Goal: Book appointment/travel/reservation

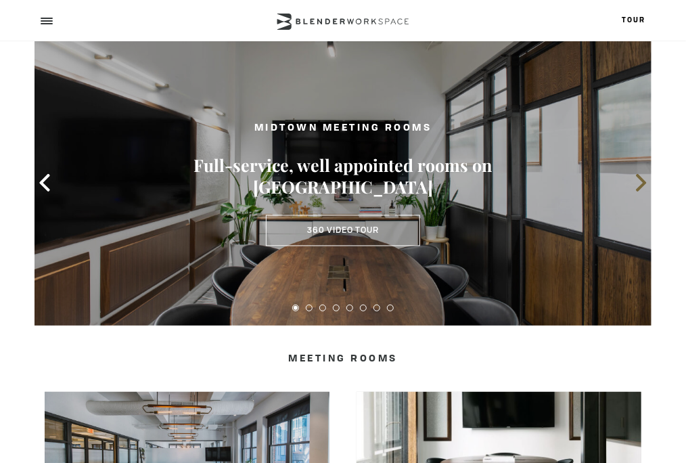
click at [637, 192] on icon at bounding box center [642, 183] width 18 height 18
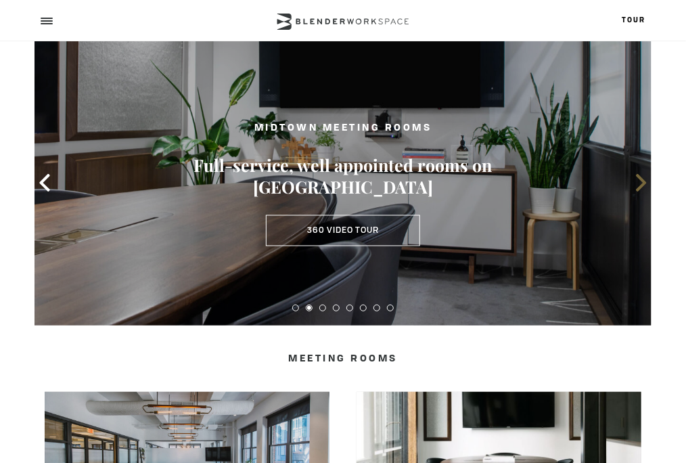
click at [637, 192] on icon at bounding box center [642, 183] width 18 height 18
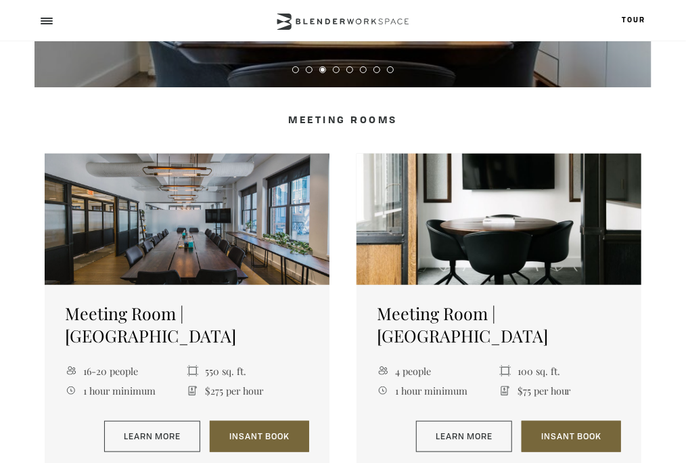
scroll to position [271, 0]
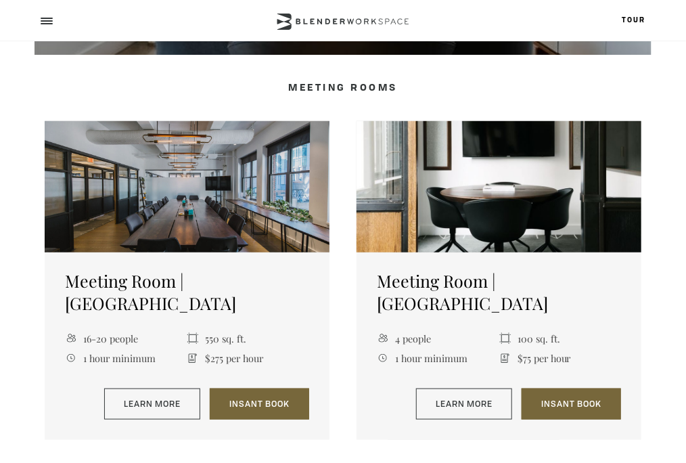
click at [517, 252] on div at bounding box center [499, 186] width 285 height 131
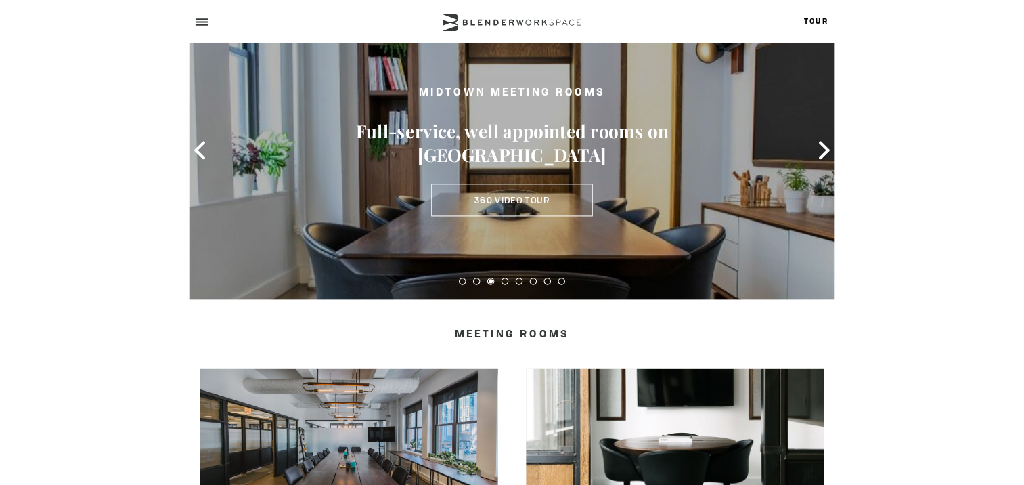
scroll to position [0, 0]
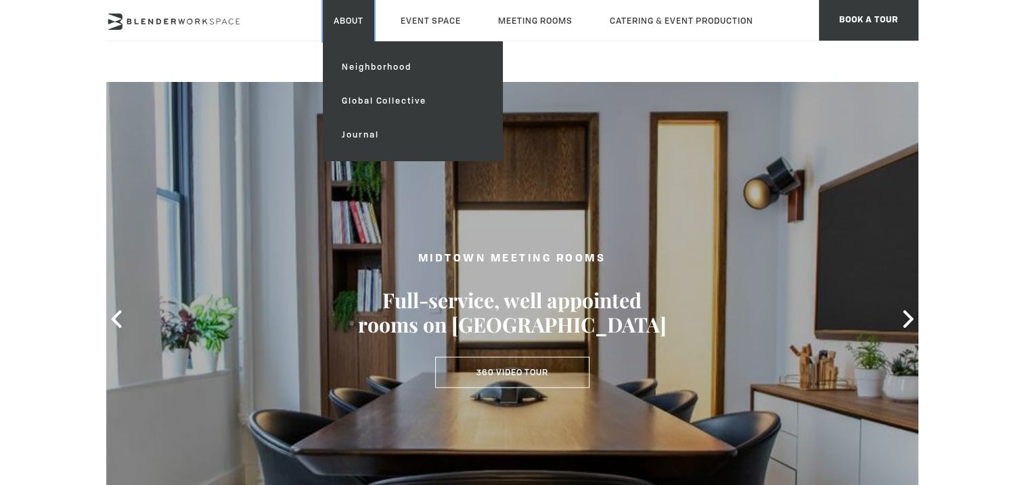
click at [338, 26] on link "About" at bounding box center [348, 20] width 51 height 41
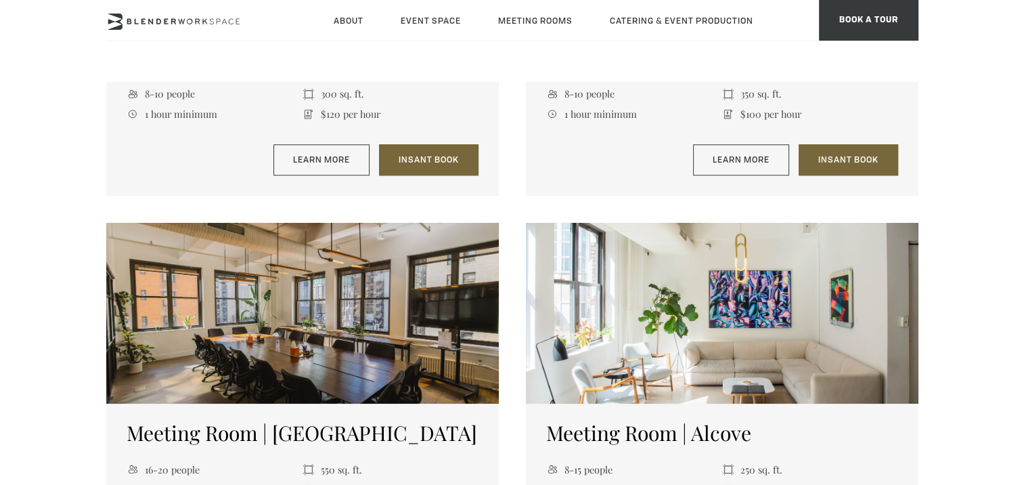
scroll to position [880, 0]
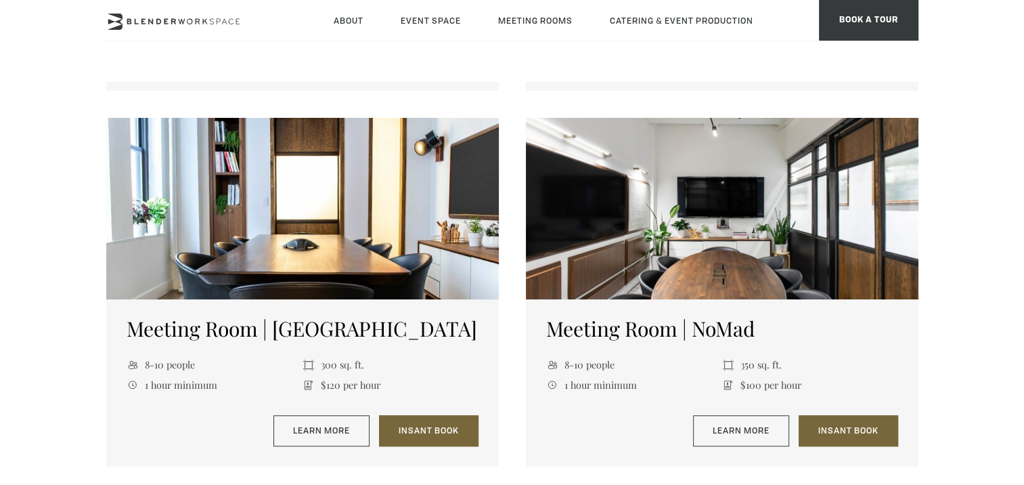
click at [240, 200] on div at bounding box center [302, 208] width 392 height 181
click at [300, 434] on link "Learn More" at bounding box center [321, 430] width 96 height 31
click at [314, 430] on link "Learn More" at bounding box center [321, 430] width 96 height 31
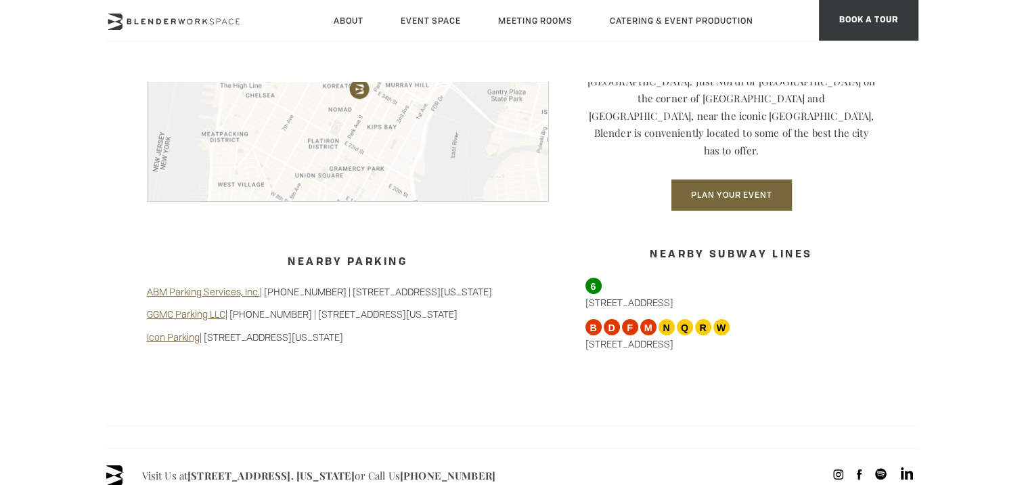
scroll to position [1218, 0]
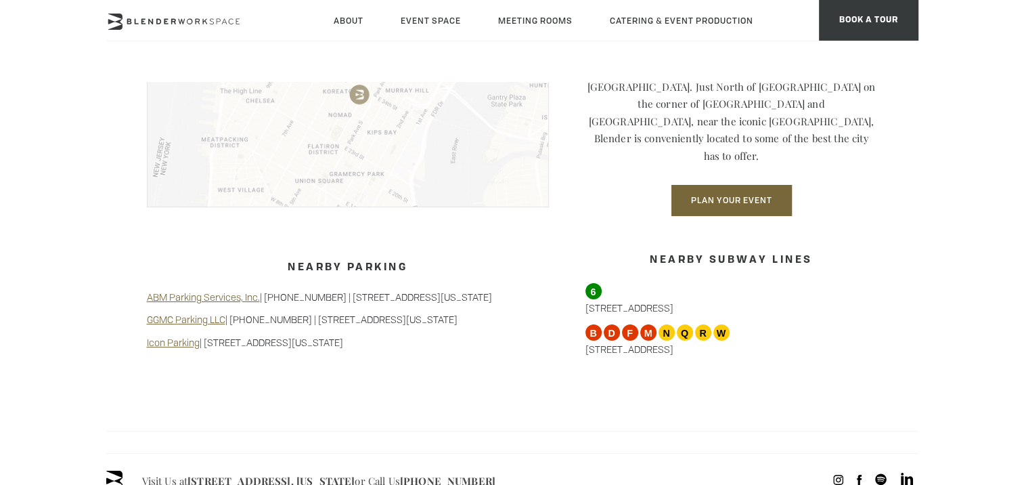
click at [365, 128] on img at bounding box center [348, 96] width 402 height 221
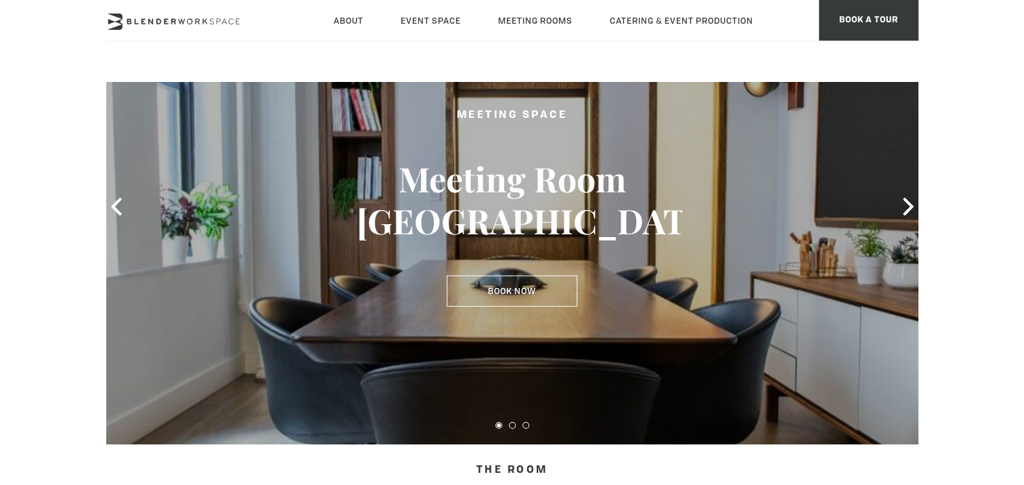
scroll to position [0, 0]
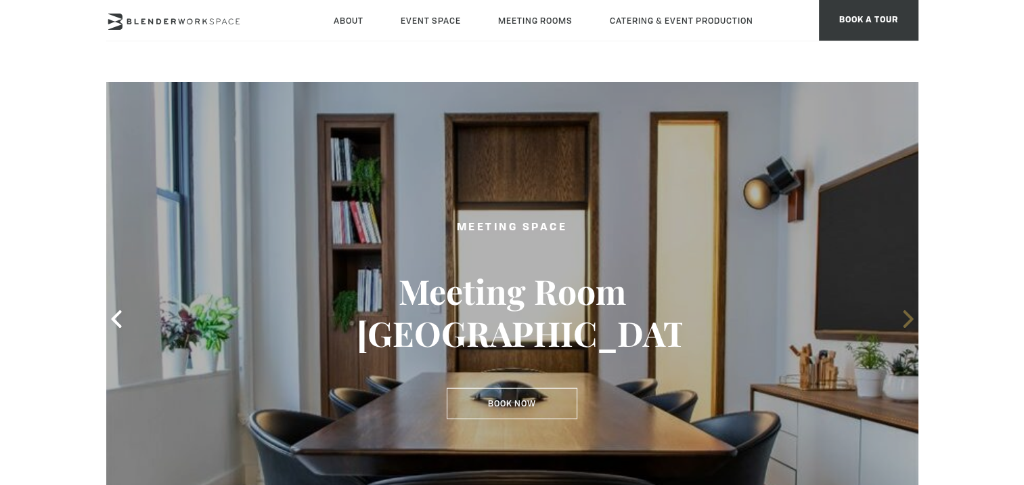
click at [904, 310] on icon at bounding box center [908, 319] width 10 height 18
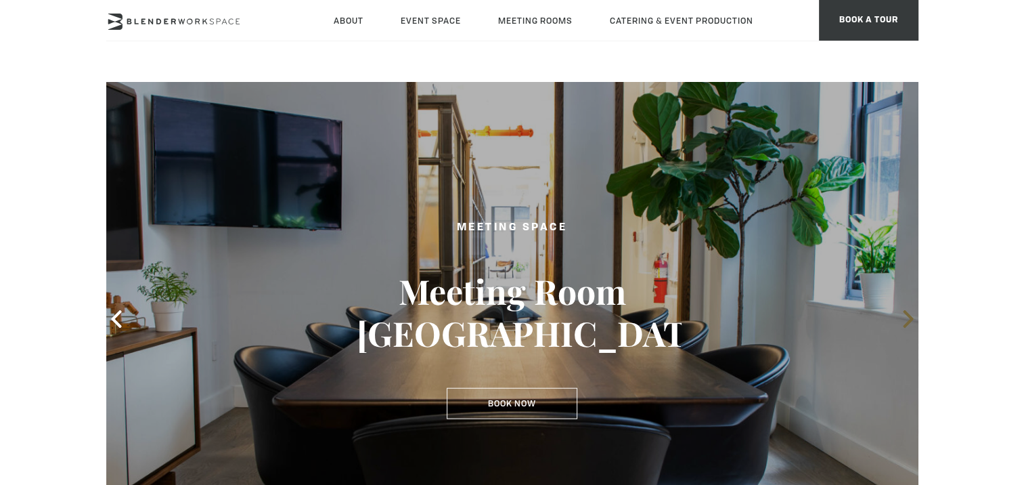
click at [904, 310] on icon at bounding box center [908, 319] width 10 height 18
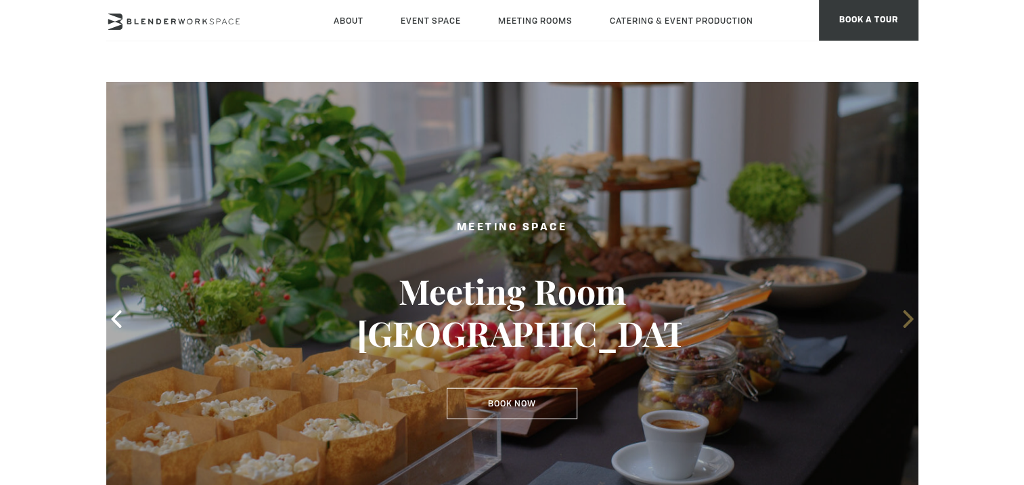
click at [904, 310] on icon at bounding box center [908, 319] width 10 height 18
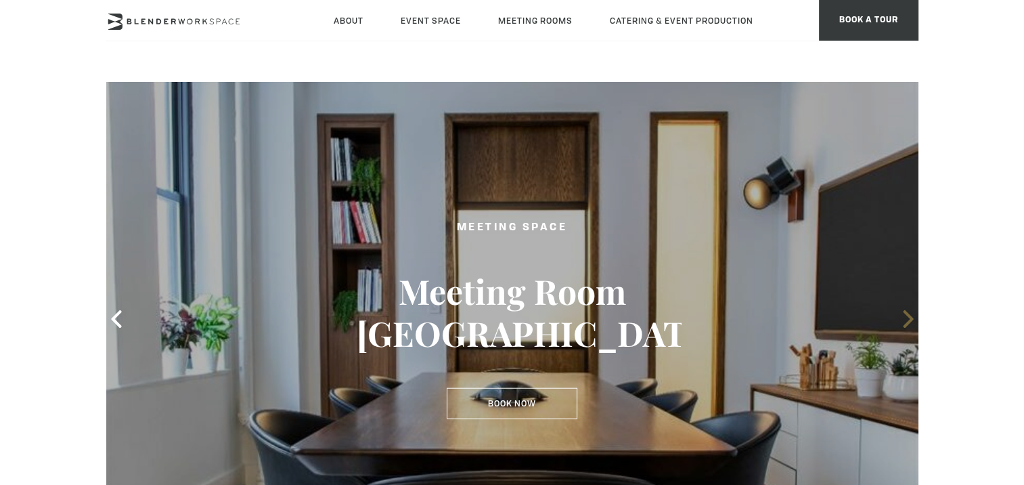
click at [904, 310] on icon at bounding box center [908, 319] width 10 height 18
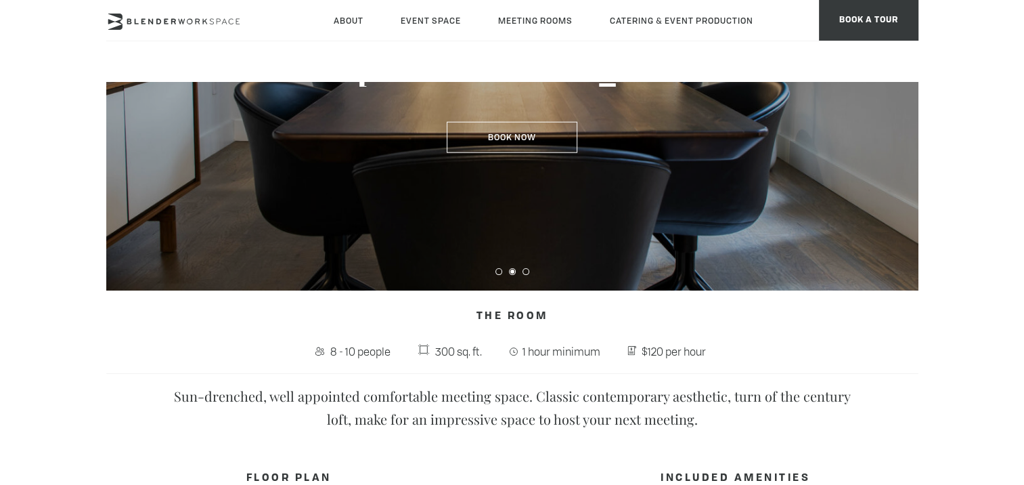
scroll to position [135, 0]
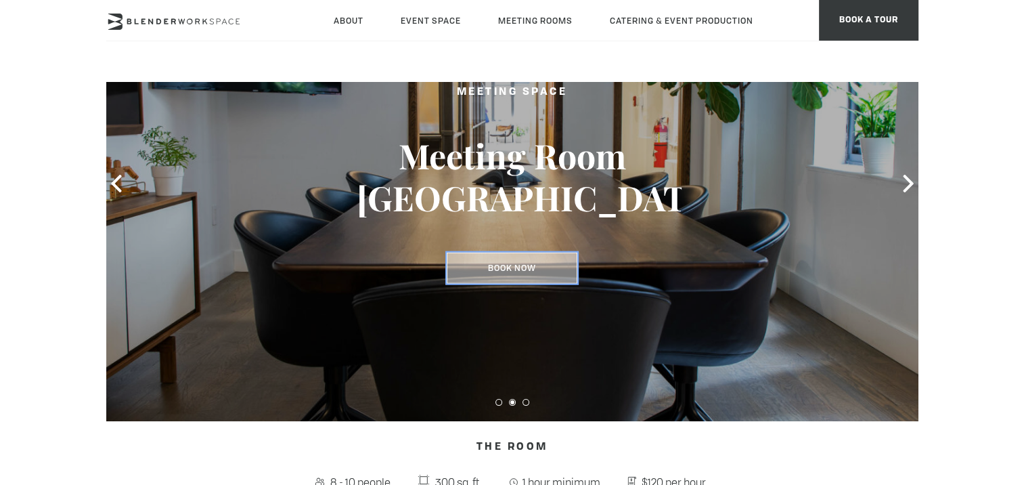
click at [525, 265] on link "Book Now" at bounding box center [512, 267] width 131 height 31
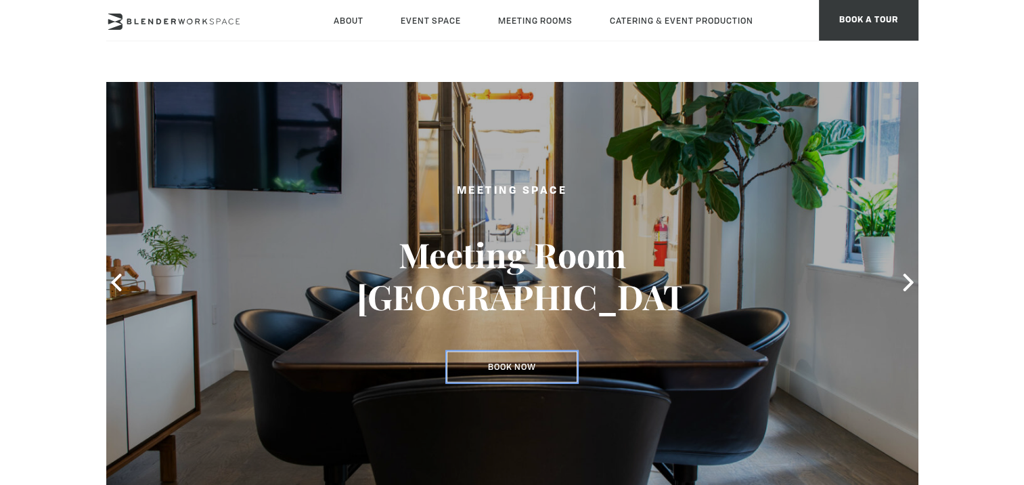
scroll to position [68, 0]
